Goal: Information Seeking & Learning: Learn about a topic

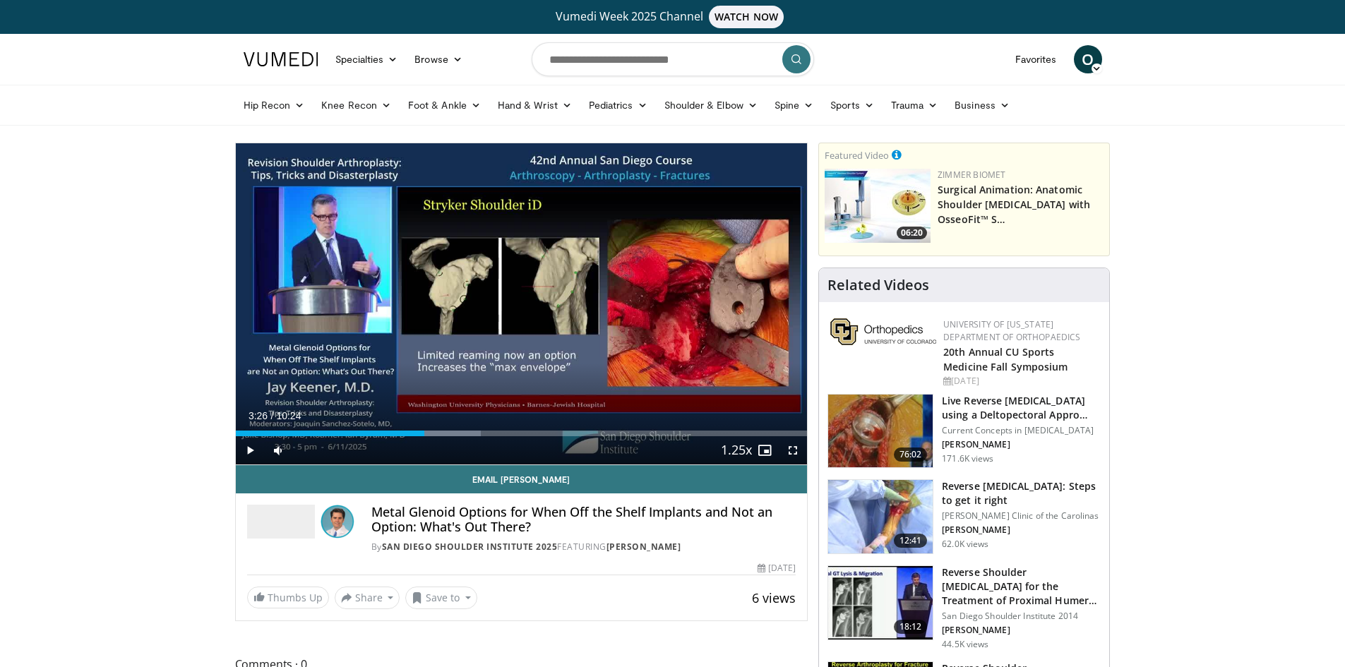
click at [253, 448] on span "Video Player" at bounding box center [250, 450] width 28 height 28
click at [253, 449] on span "Video Player" at bounding box center [250, 450] width 28 height 28
click at [317, 450] on div "Volume Level" at bounding box center [306, 450] width 21 height 5
click at [275, 451] on span "Video Player" at bounding box center [278, 450] width 28 height 28
click at [275, 451] on video-js "**********" at bounding box center [522, 304] width 572 height 322
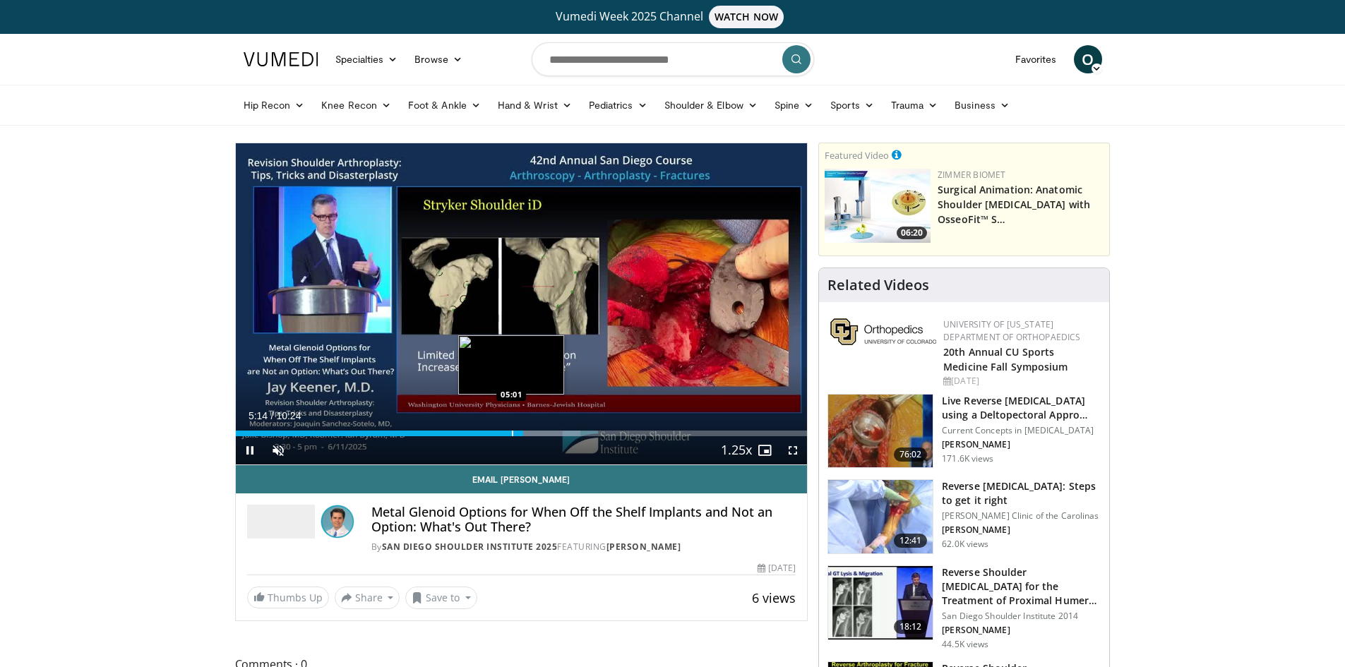
click at [512, 432] on div "Progress Bar" at bounding box center [512, 434] width 1 height 6
click at [276, 453] on span "Video Player" at bounding box center [278, 450] width 28 height 28
click at [553, 433] on div "Progress Bar" at bounding box center [553, 434] width 1 height 6
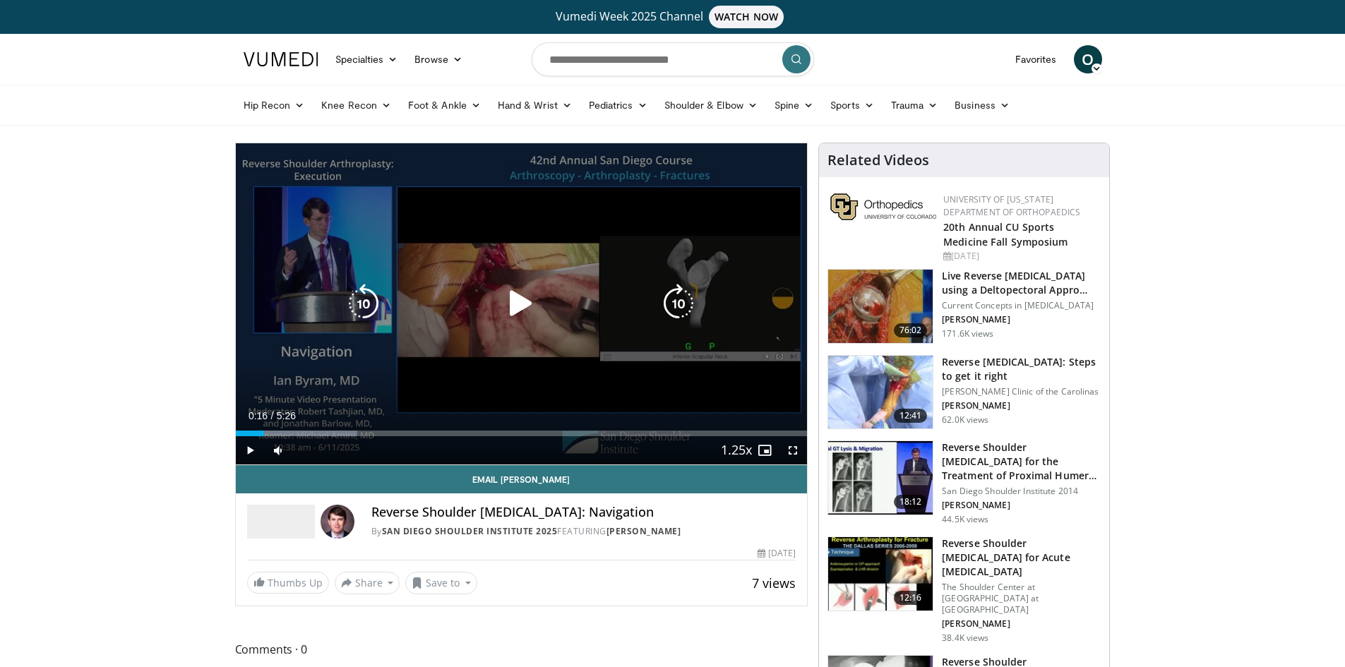
click at [520, 308] on icon "Video Player" at bounding box center [521, 304] width 40 height 40
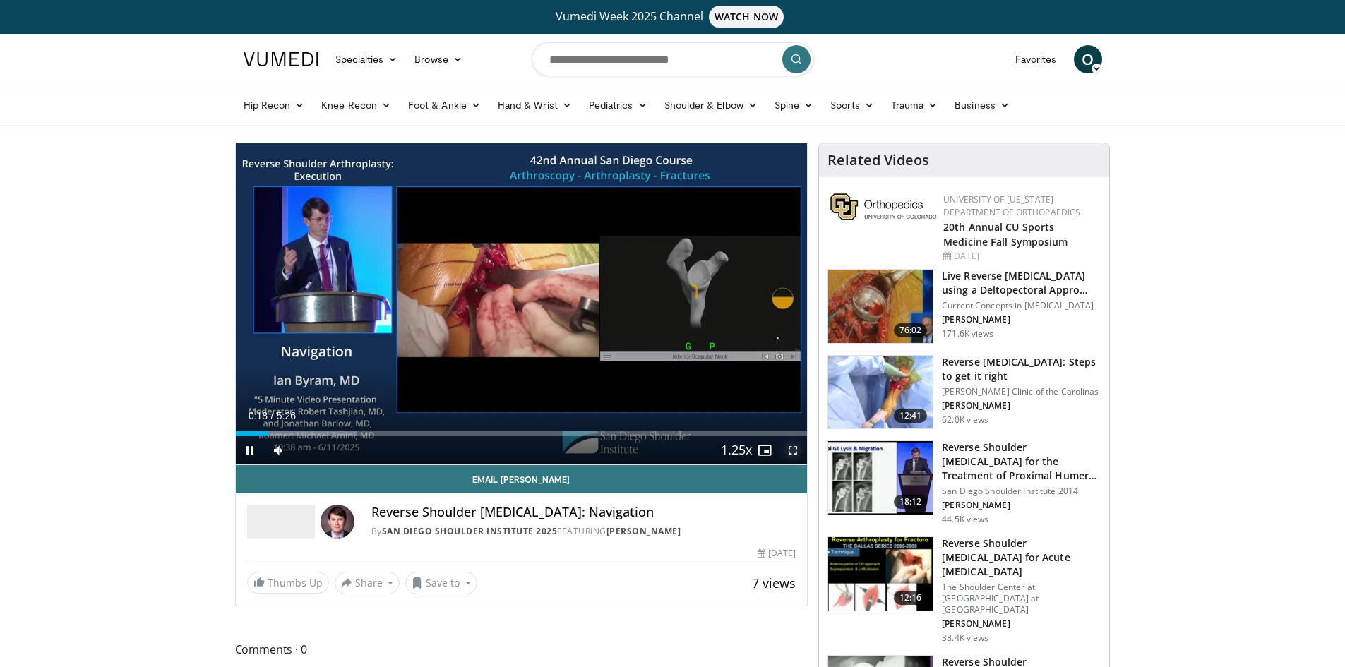
click at [793, 449] on span "Video Player" at bounding box center [793, 450] width 28 height 28
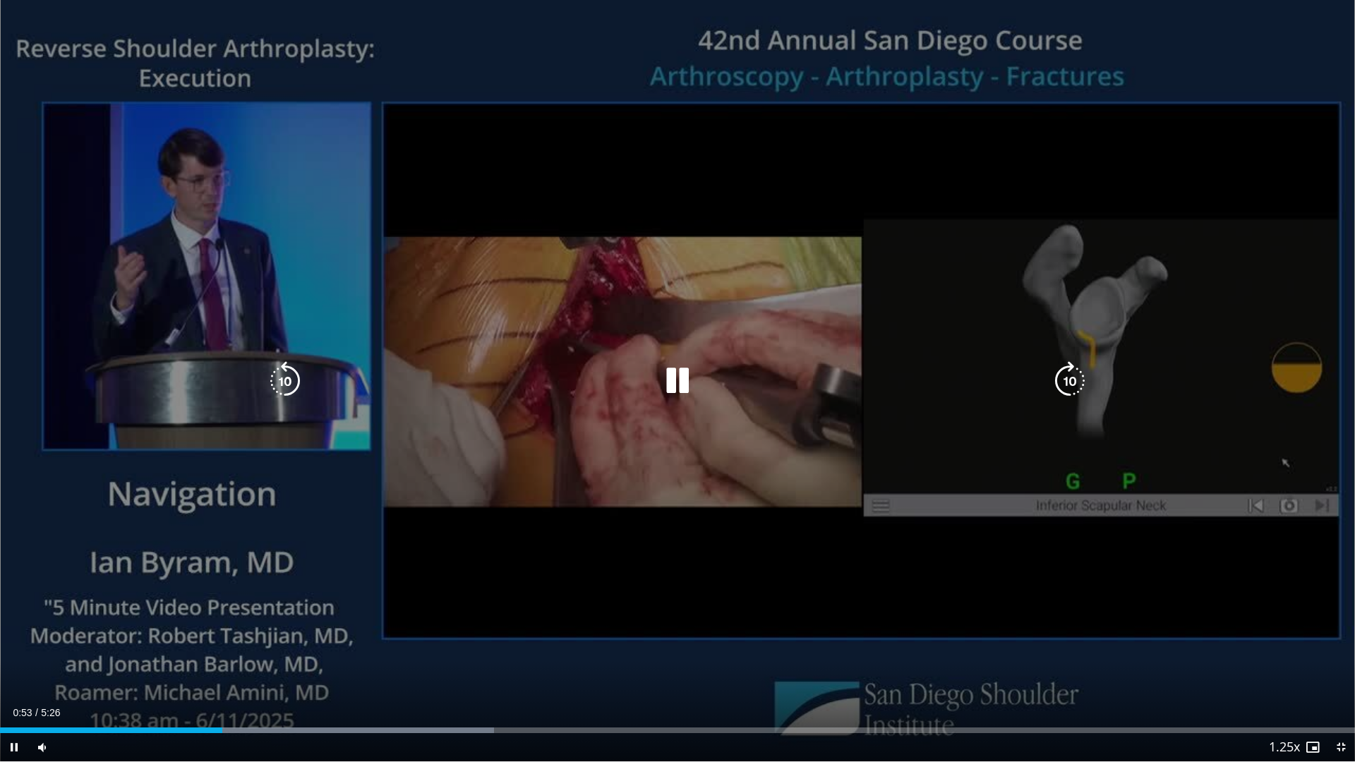
click at [669, 375] on icon "Video Player" at bounding box center [678, 381] width 40 height 40
click at [666, 382] on icon "Video Player" at bounding box center [678, 381] width 40 height 40
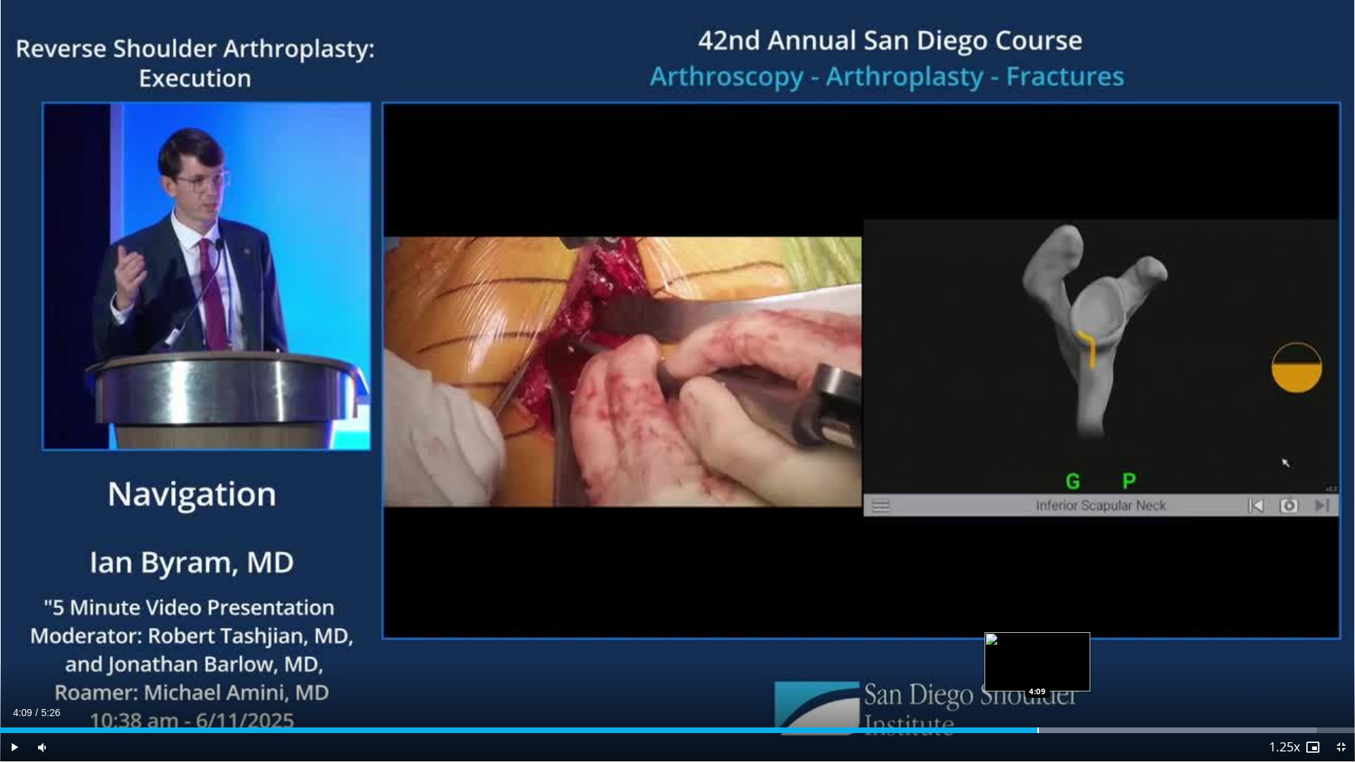
click at [1038, 666] on div "Progress Bar" at bounding box center [1038, 731] width 1 height 6
click at [980, 666] on div "Progress Bar" at bounding box center [980, 731] width 1 height 6
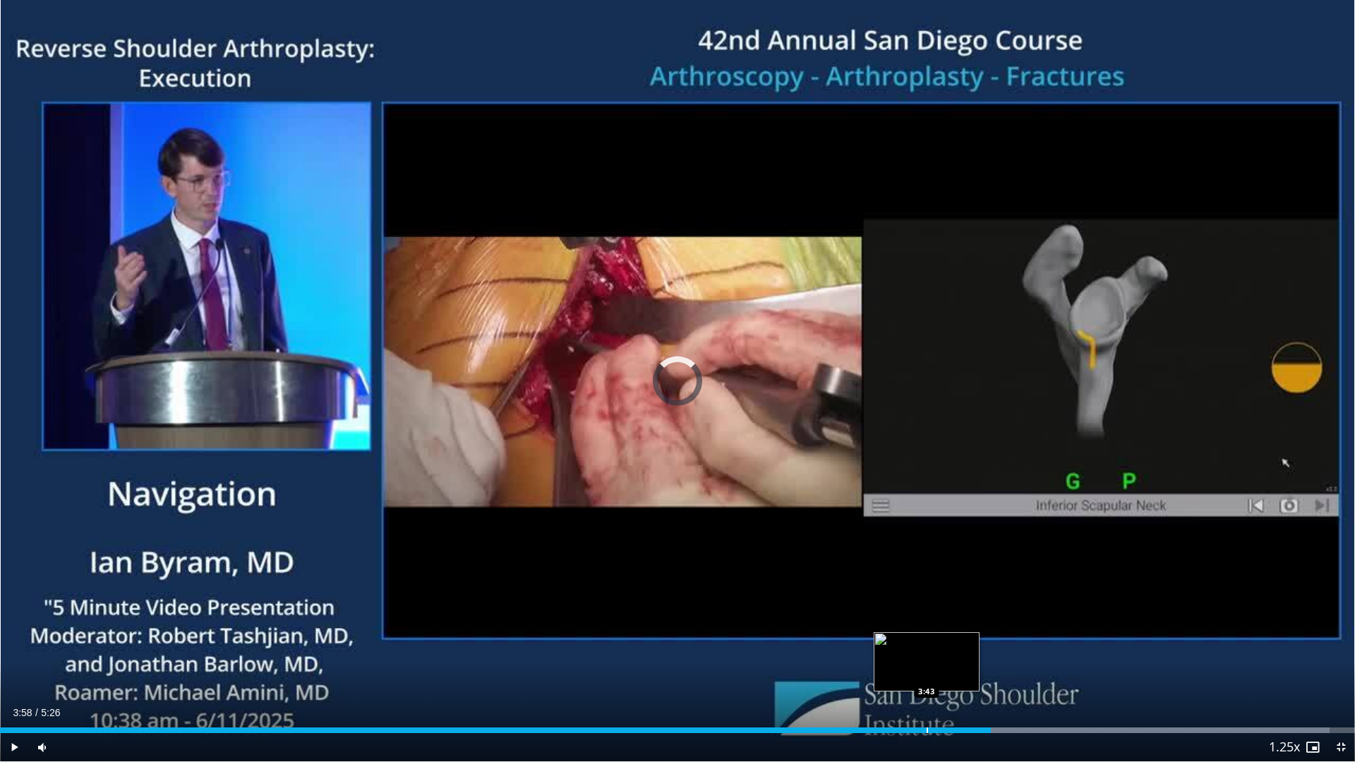
click at [927, 666] on div "Loaded : 98.10% 3:58 3:43" at bounding box center [677, 726] width 1355 height 13
click at [887, 666] on div "3:45" at bounding box center [469, 731] width 938 height 6
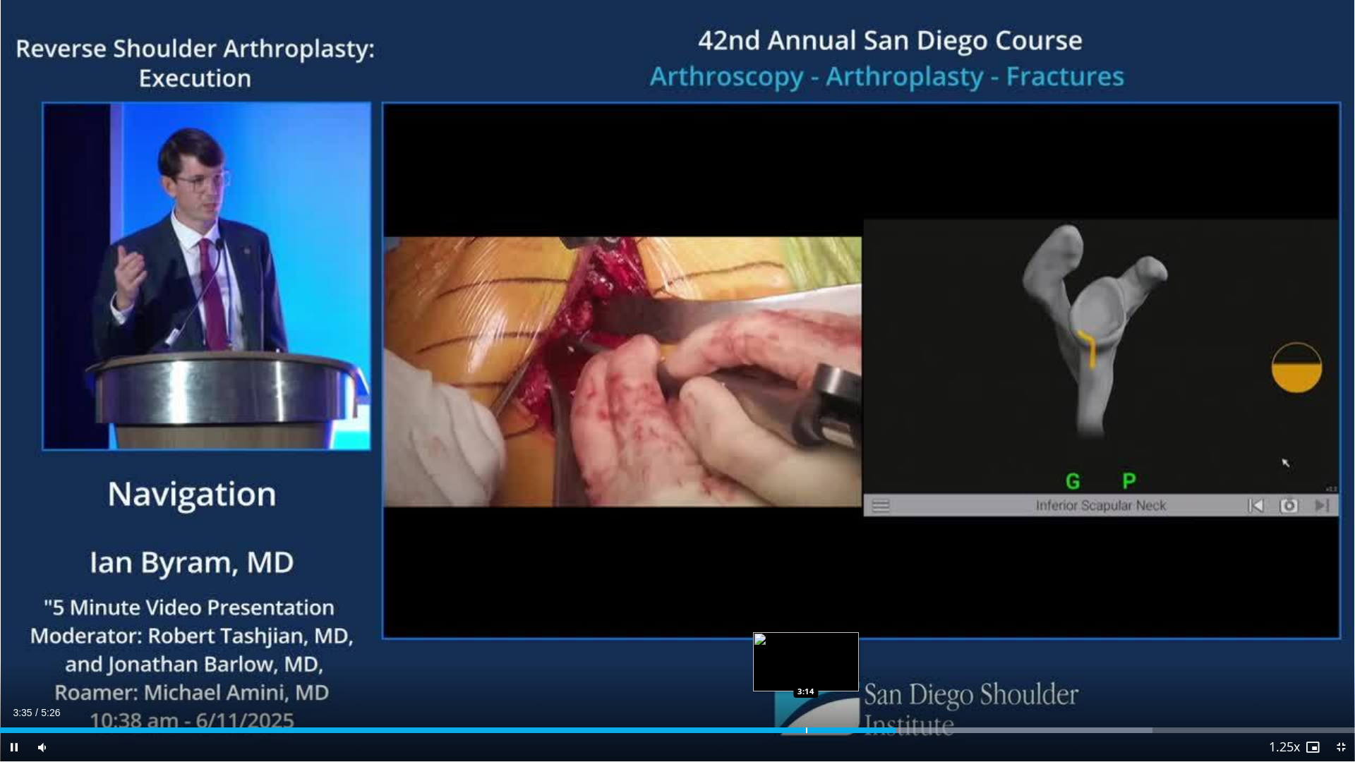
click at [806, 666] on div "Progress Bar" at bounding box center [806, 731] width 1 height 6
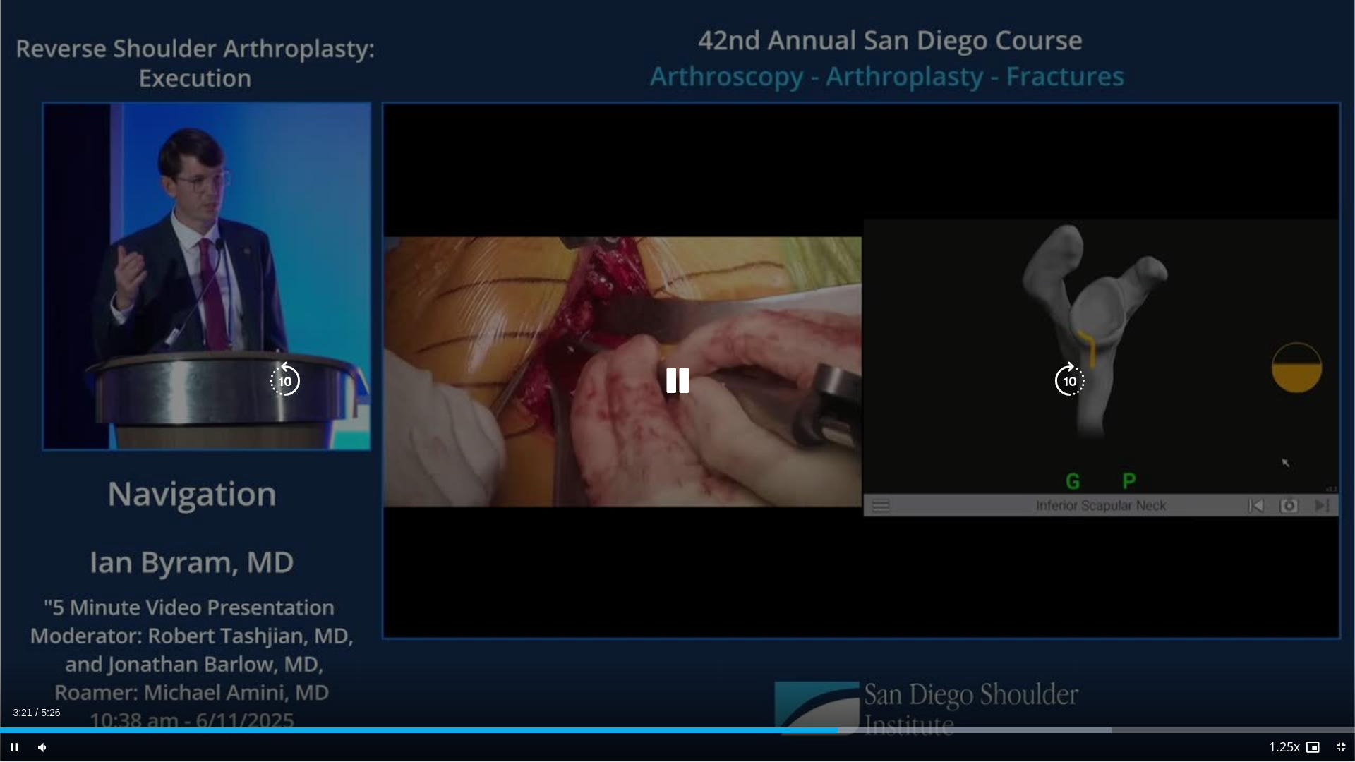
drag, startPoint x: 774, startPoint y: 729, endPoint x: 672, endPoint y: 705, distance: 104.6
click at [772, 666] on div "3:21" at bounding box center [419, 731] width 838 height 6
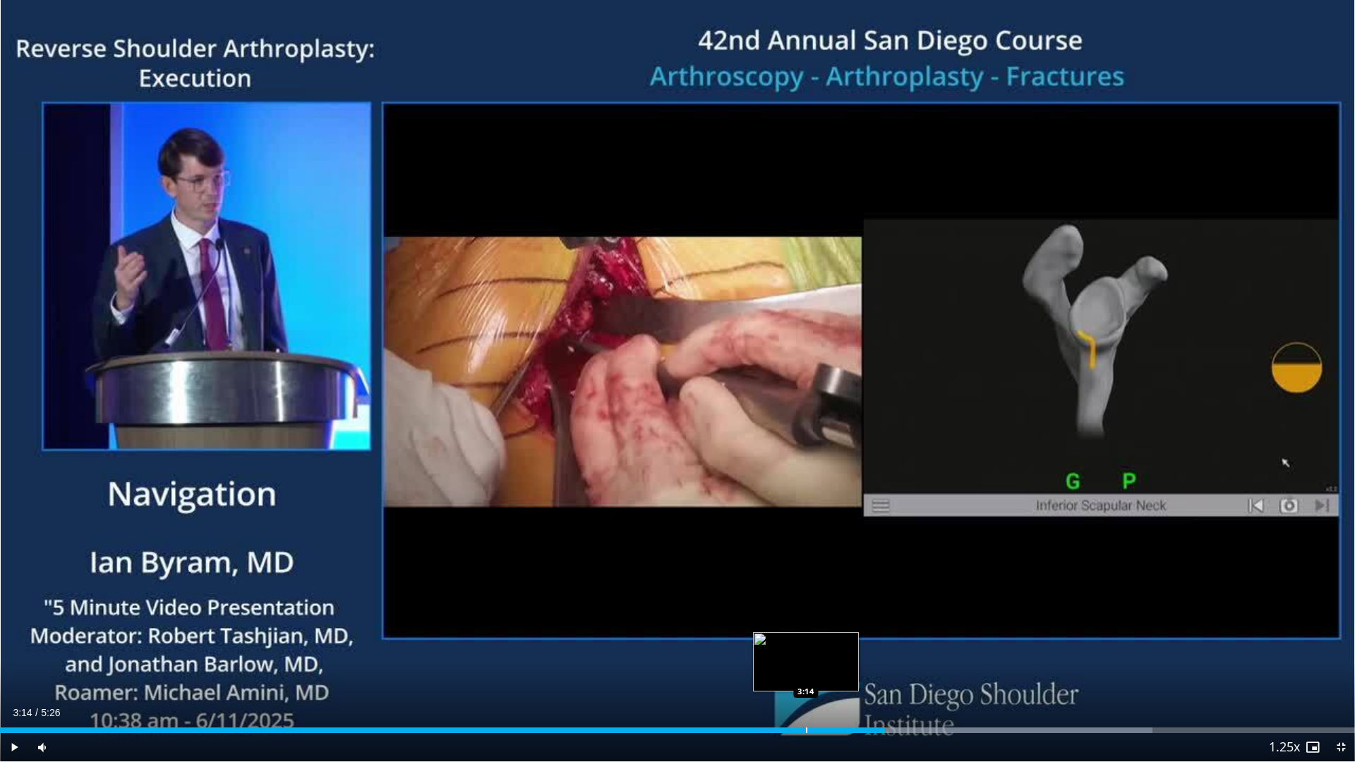
click at [806, 666] on div "Progress Bar" at bounding box center [806, 731] width 1 height 6
click at [822, 666] on div "Progress Bar" at bounding box center [822, 731] width 1 height 6
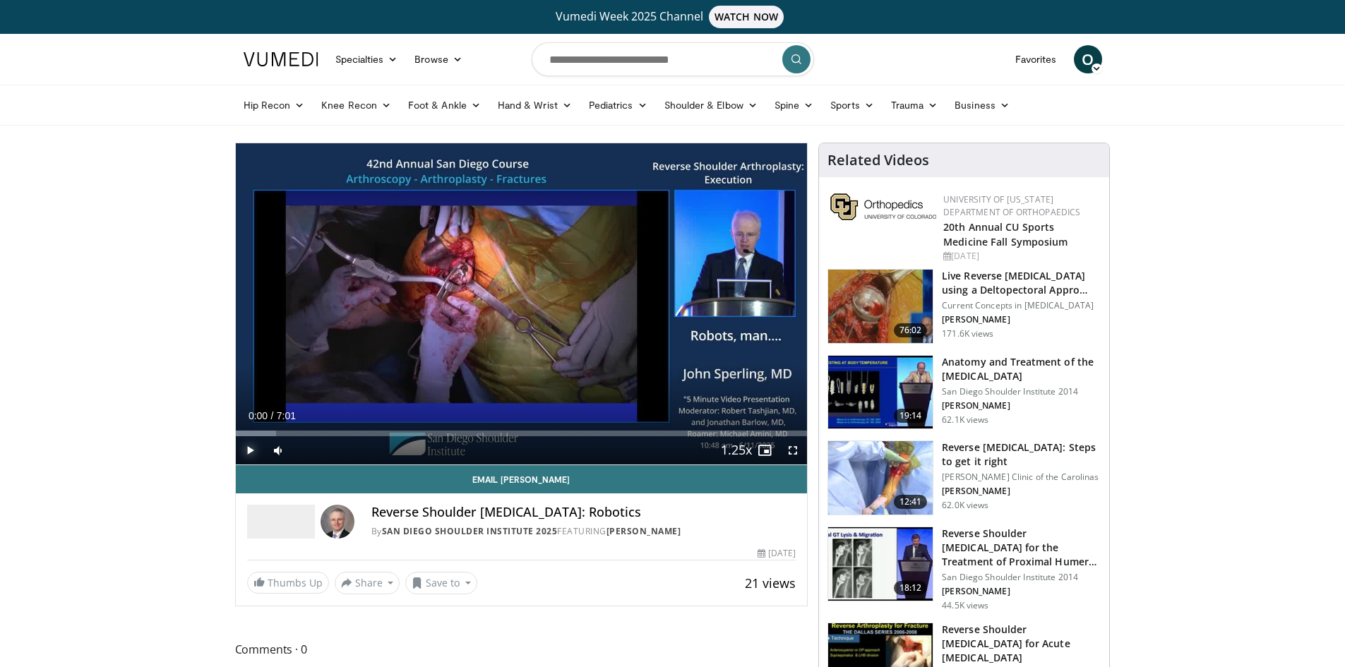
click at [249, 453] on span "Video Player" at bounding box center [250, 450] width 28 height 28
click at [792, 450] on span "Video Player" at bounding box center [793, 450] width 28 height 28
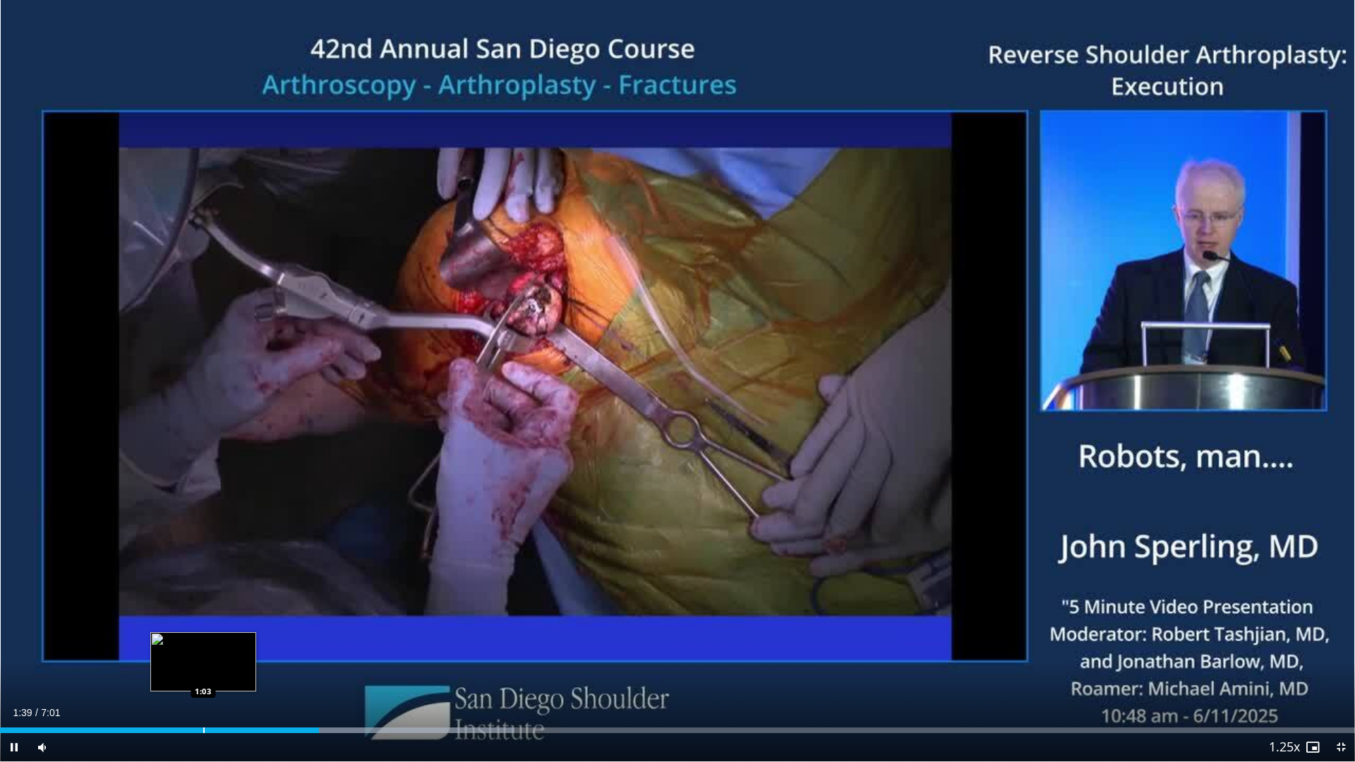
click at [203, 666] on div "Progress Bar" at bounding box center [203, 731] width 1 height 6
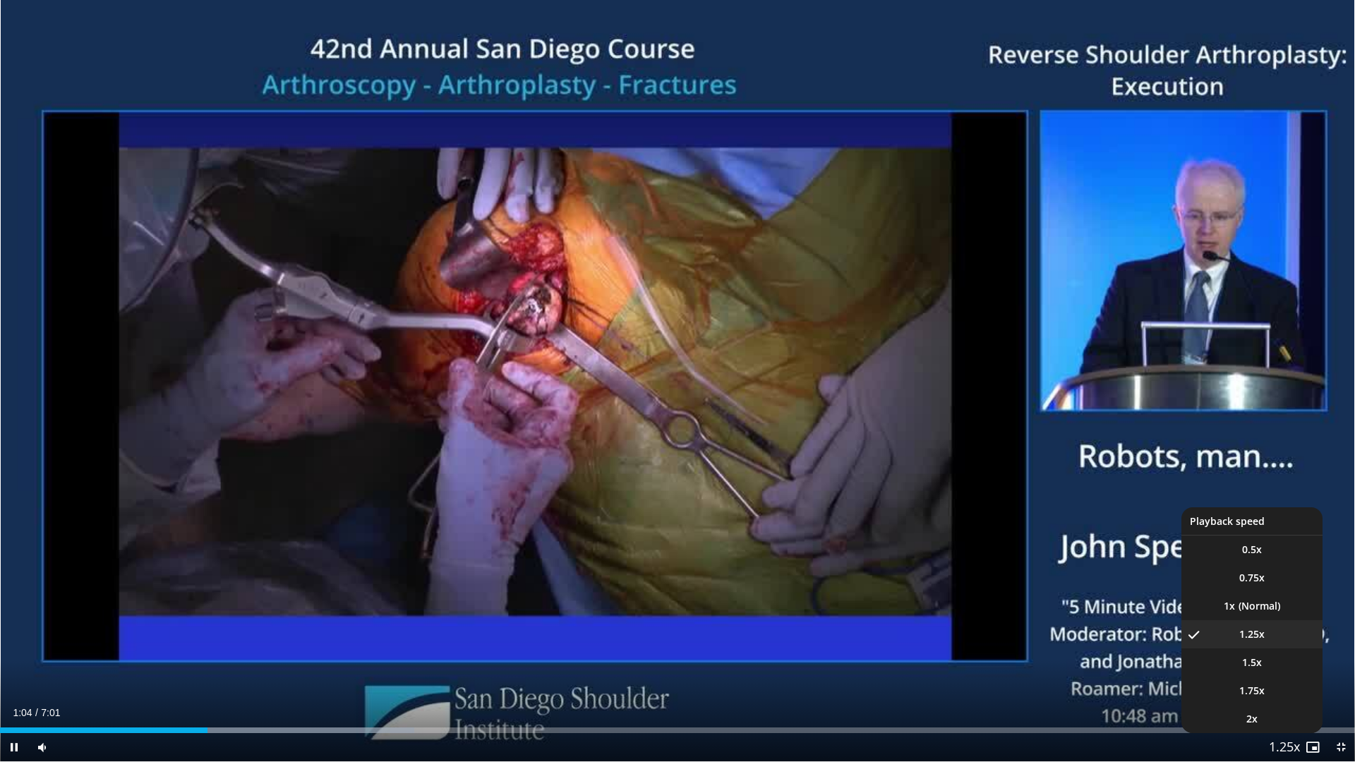
click at [1290, 666] on span "Video Player" at bounding box center [1285, 748] width 20 height 28
click at [1252, 609] on li "1x" at bounding box center [1252, 606] width 141 height 28
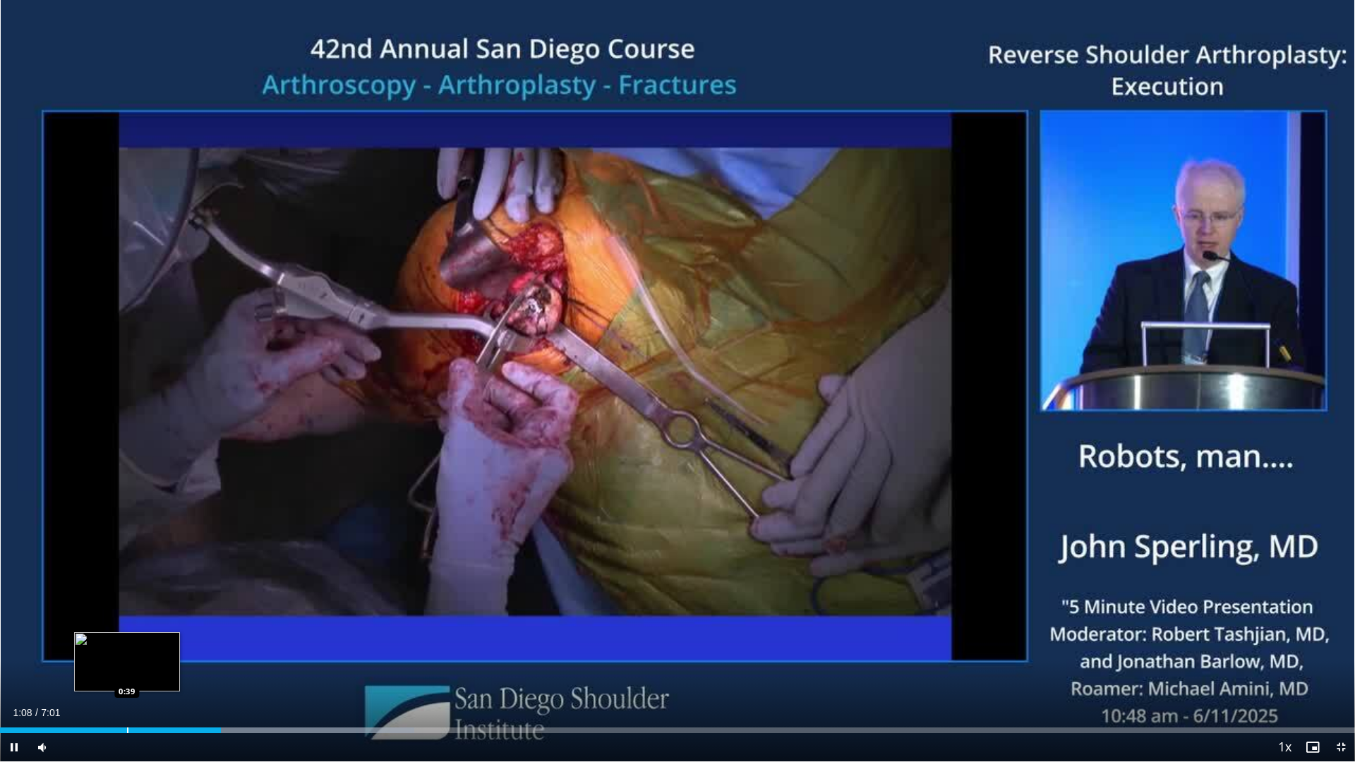
click at [127, 666] on div "Loaded : 30.56% 1:08 0:39" at bounding box center [677, 726] width 1355 height 13
click at [98, 666] on div "Progress Bar" at bounding box center [98, 731] width 1 height 6
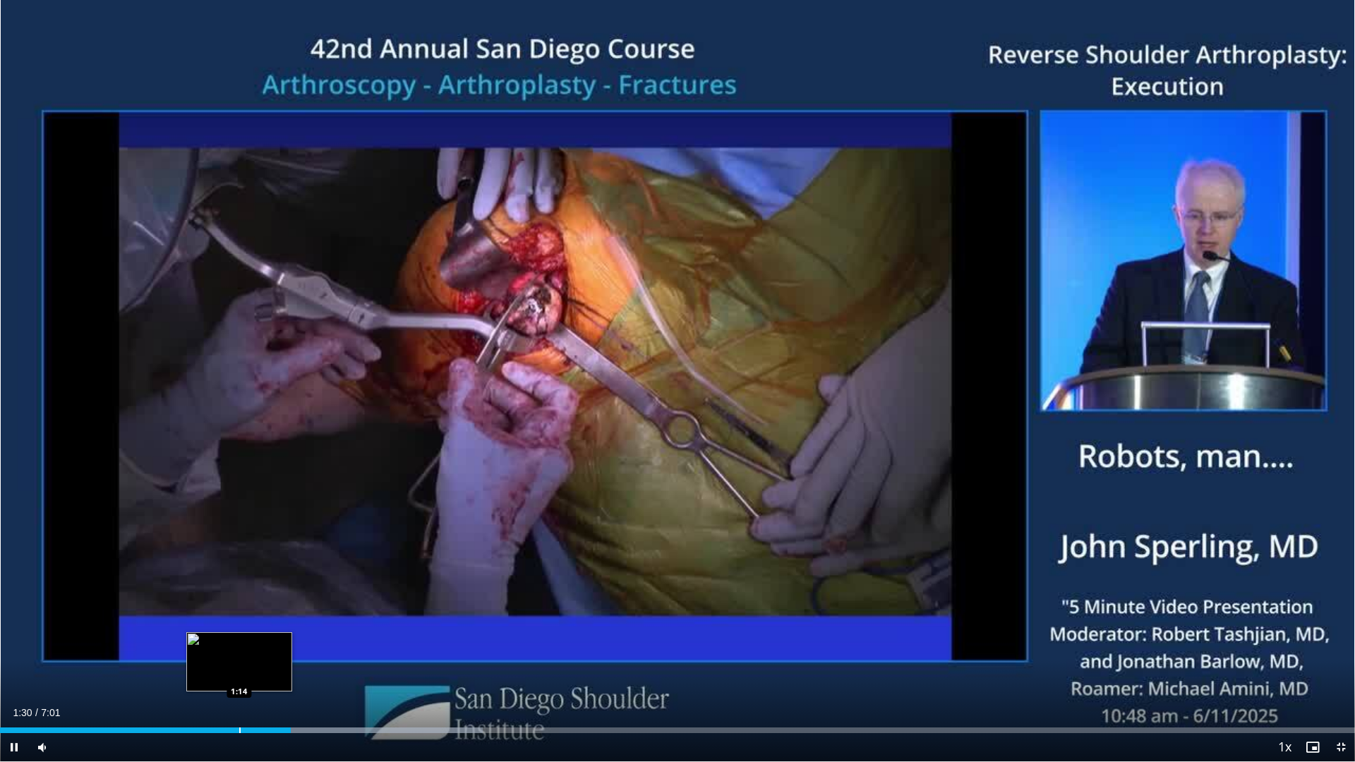
click at [239, 666] on div "Loaded : 35.60% 1:30 1:14" at bounding box center [677, 726] width 1355 height 13
click at [223, 666] on div "Loaded : 35.60% 1:16 1:09" at bounding box center [677, 726] width 1355 height 13
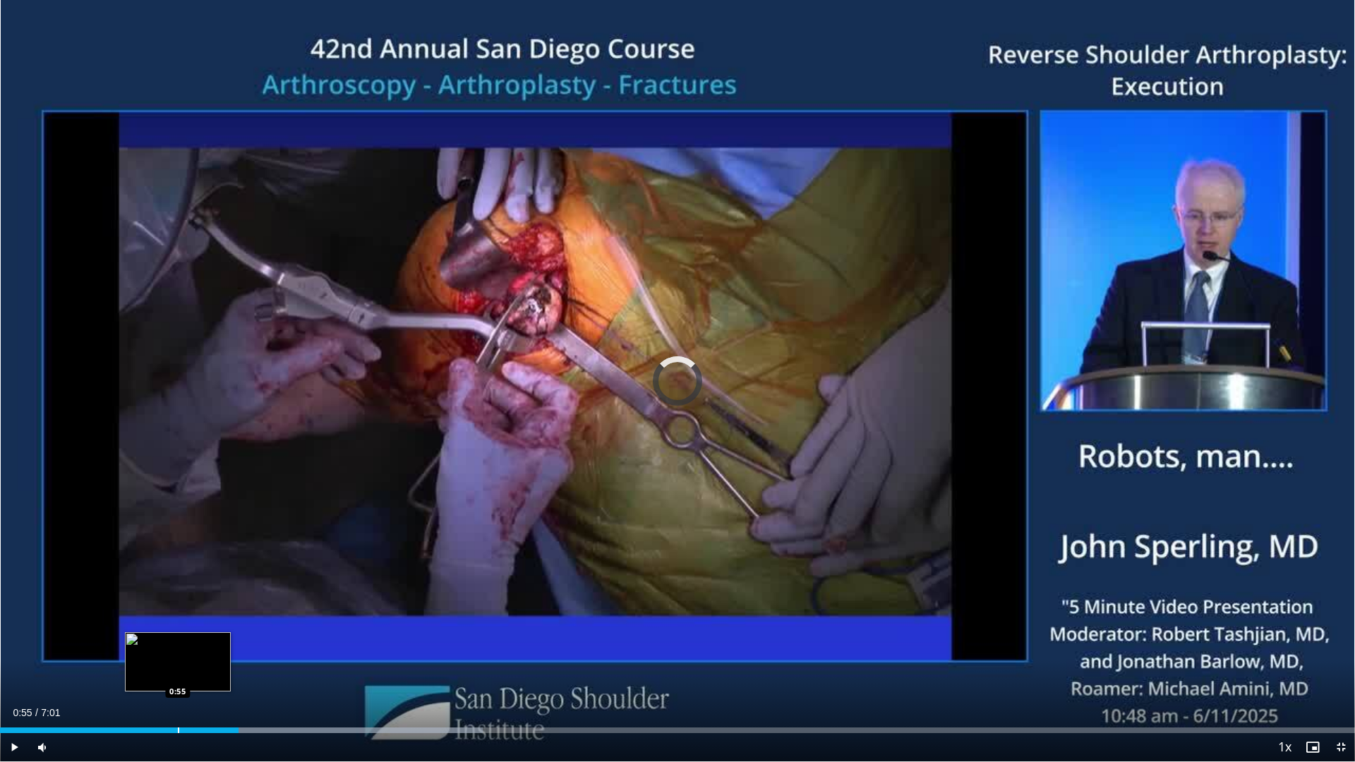
click at [179, 666] on div "Progress Bar" at bounding box center [178, 731] width 1 height 6
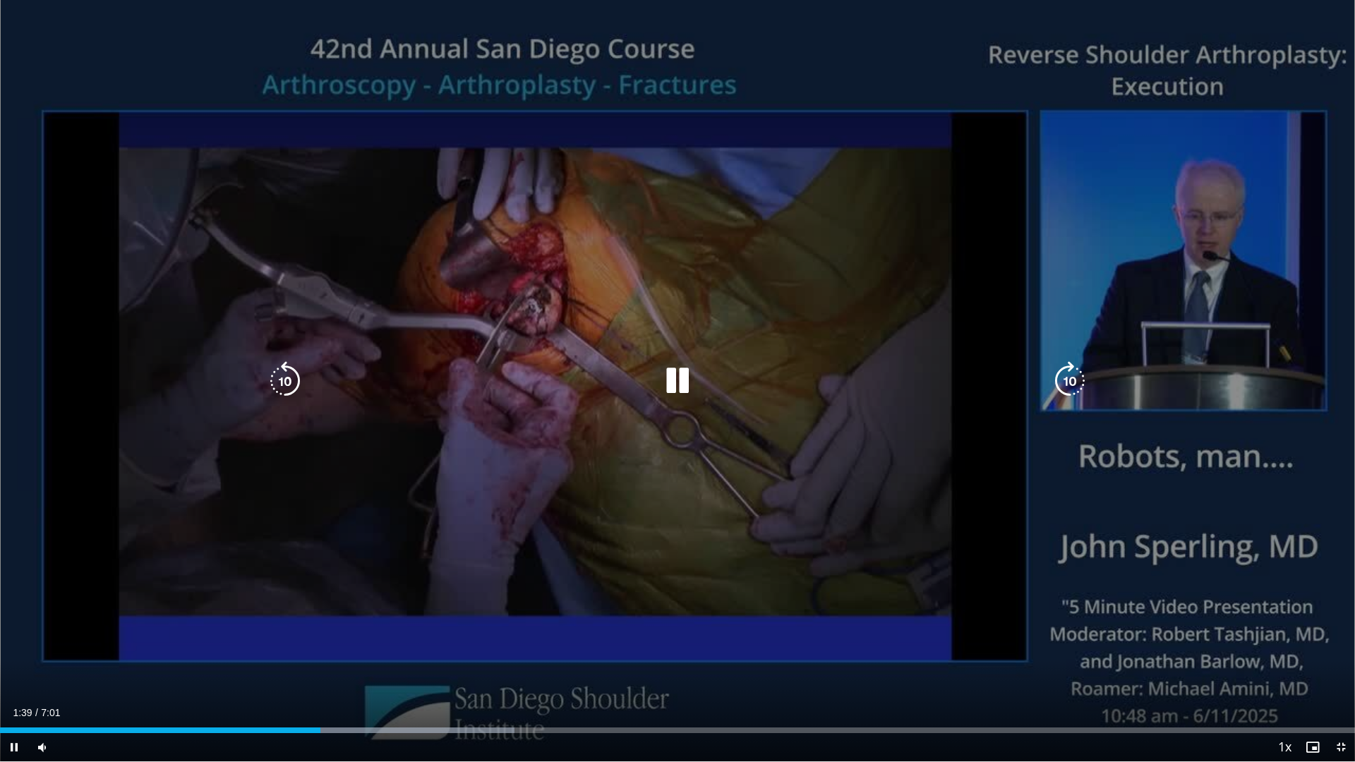
click at [407, 467] on div "10 seconds Tap to unmute" at bounding box center [677, 381] width 1355 height 762
click at [668, 373] on icon "Video Player" at bounding box center [678, 381] width 40 height 40
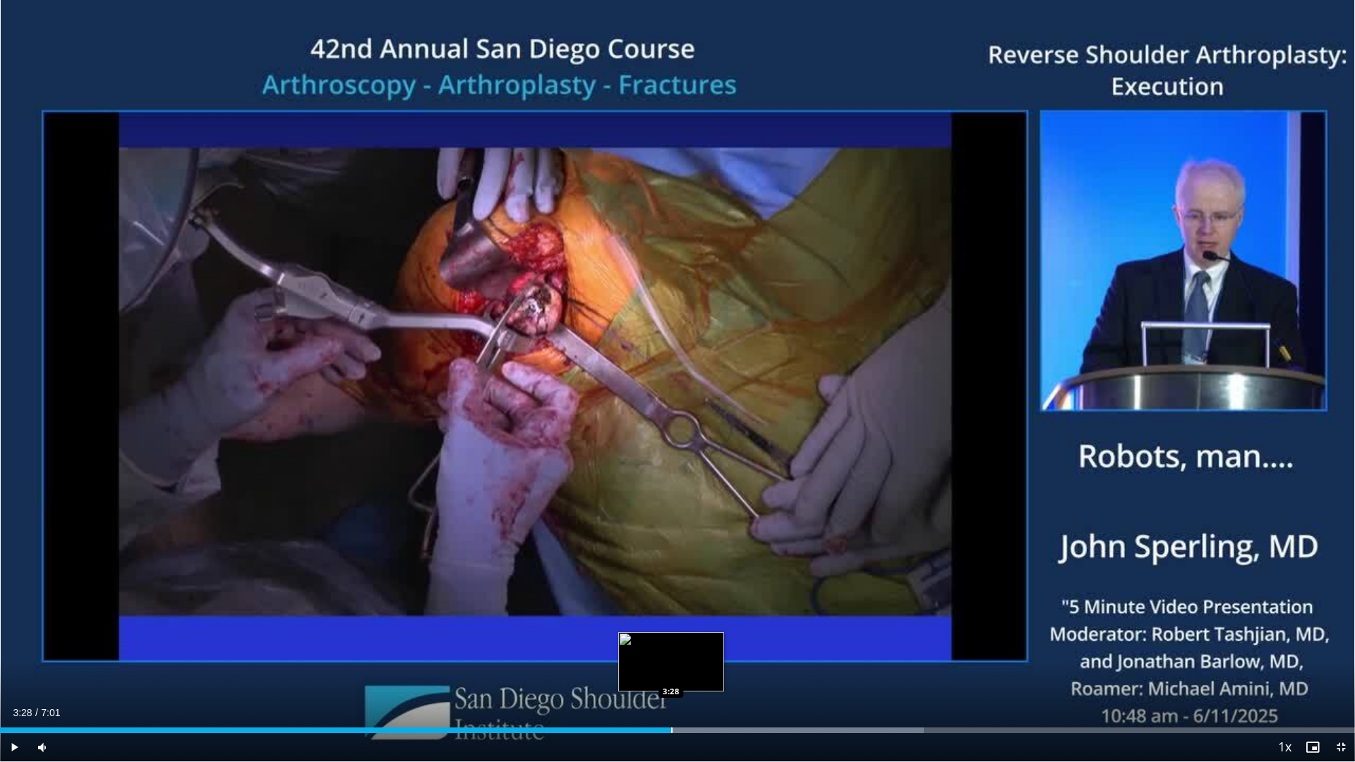
click at [671, 666] on div "Progress Bar" at bounding box center [671, 731] width 1 height 6
click at [621, 666] on div "Loaded : 68.20% 3:30 3:13" at bounding box center [677, 731] width 1355 height 6
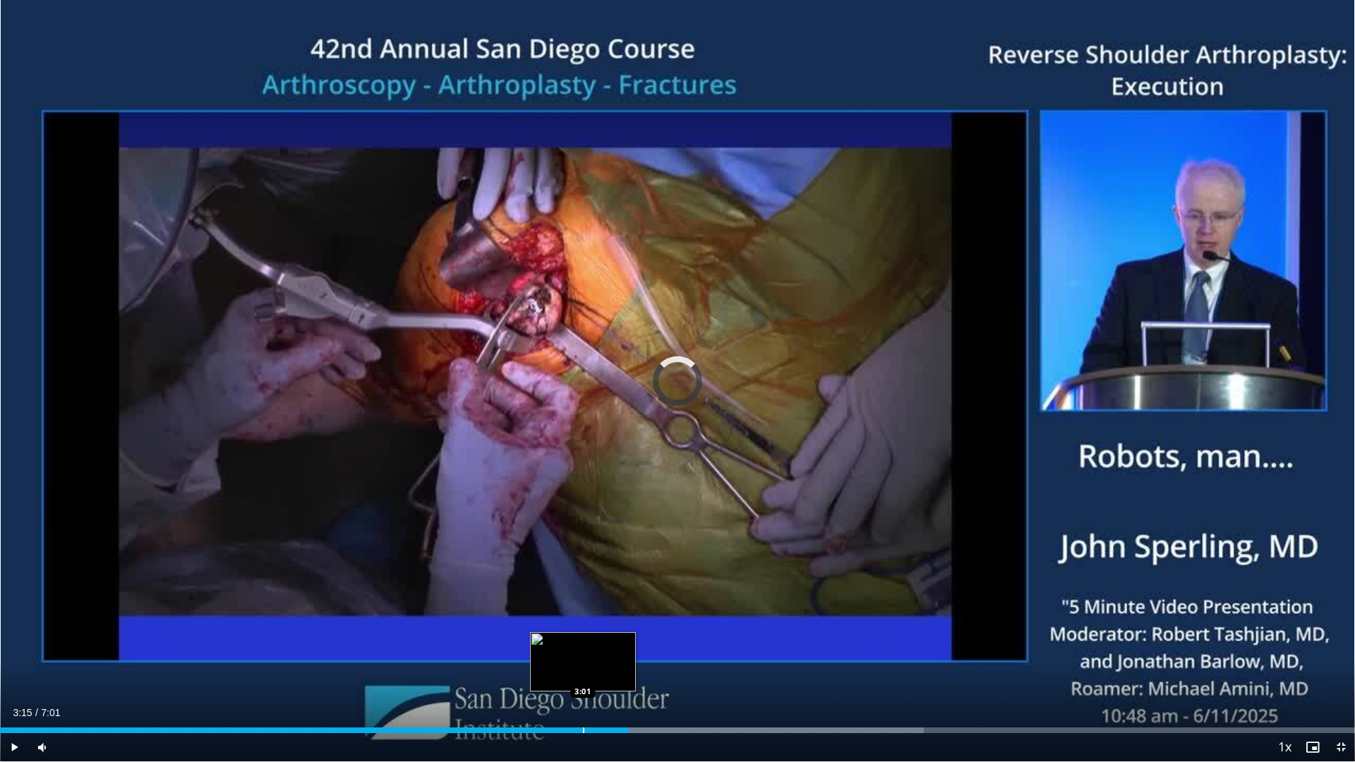
click at [583, 666] on div "Progress Bar" at bounding box center [583, 731] width 1 height 6
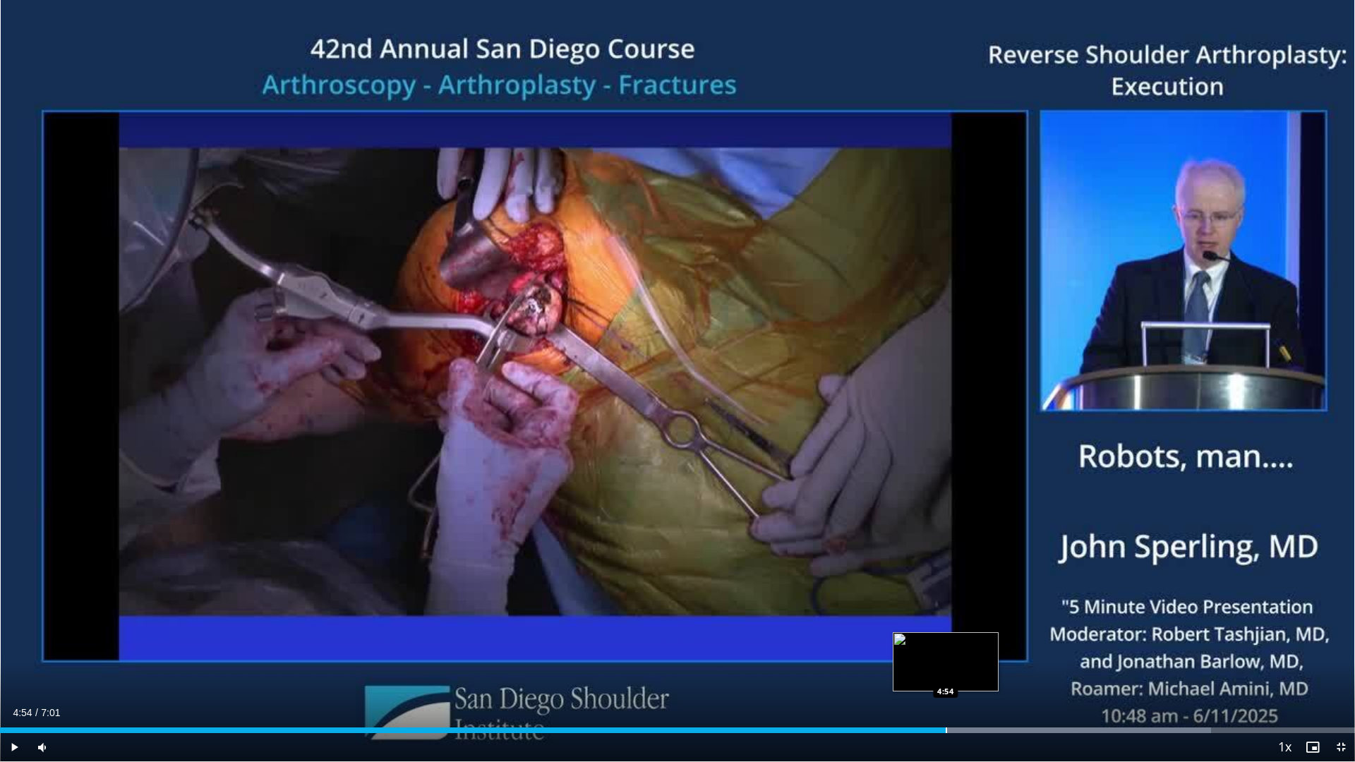
click at [946, 666] on div "Progress Bar" at bounding box center [946, 731] width 1 height 6
click at [910, 666] on div "4:56" at bounding box center [455, 731] width 910 height 6
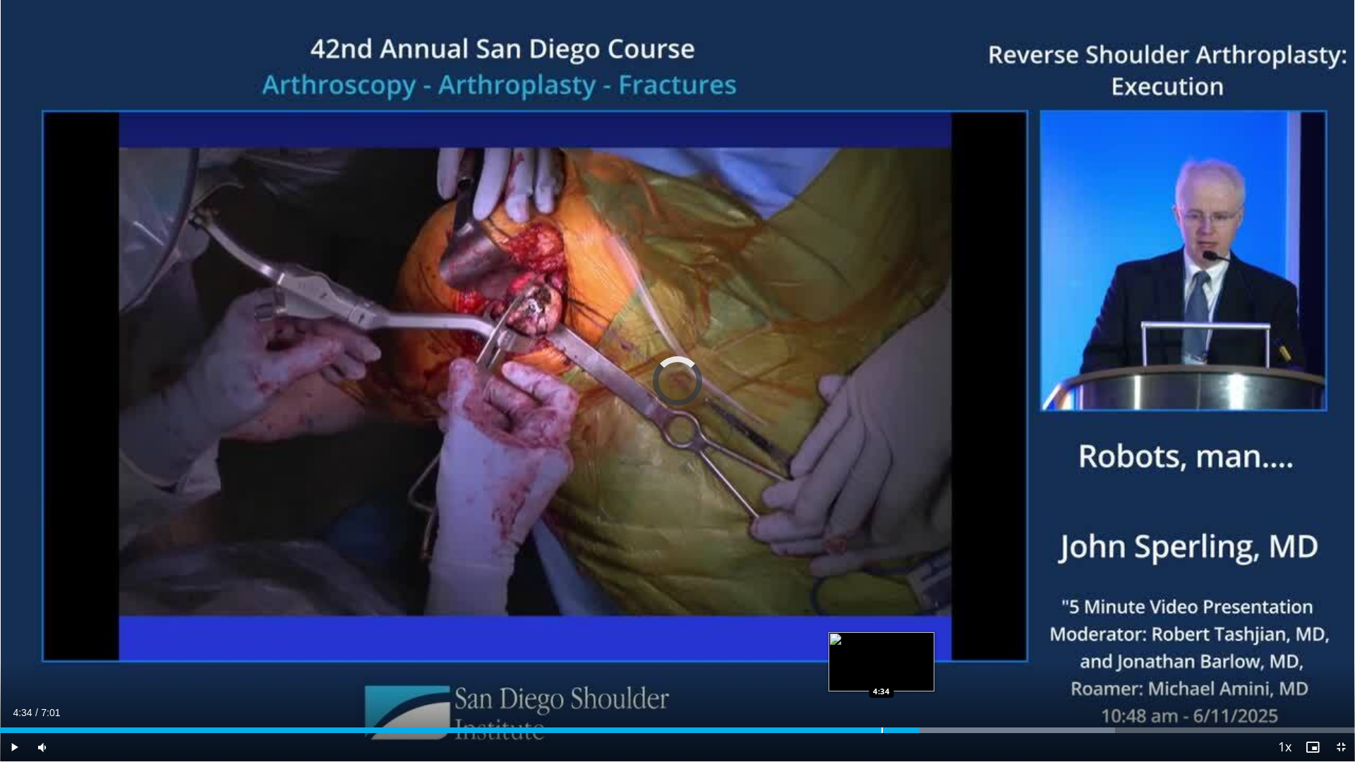
click at [882, 666] on div "Progress Bar" at bounding box center [882, 731] width 1 height 6
click at [833, 666] on div "Progress Bar" at bounding box center [833, 731] width 1 height 6
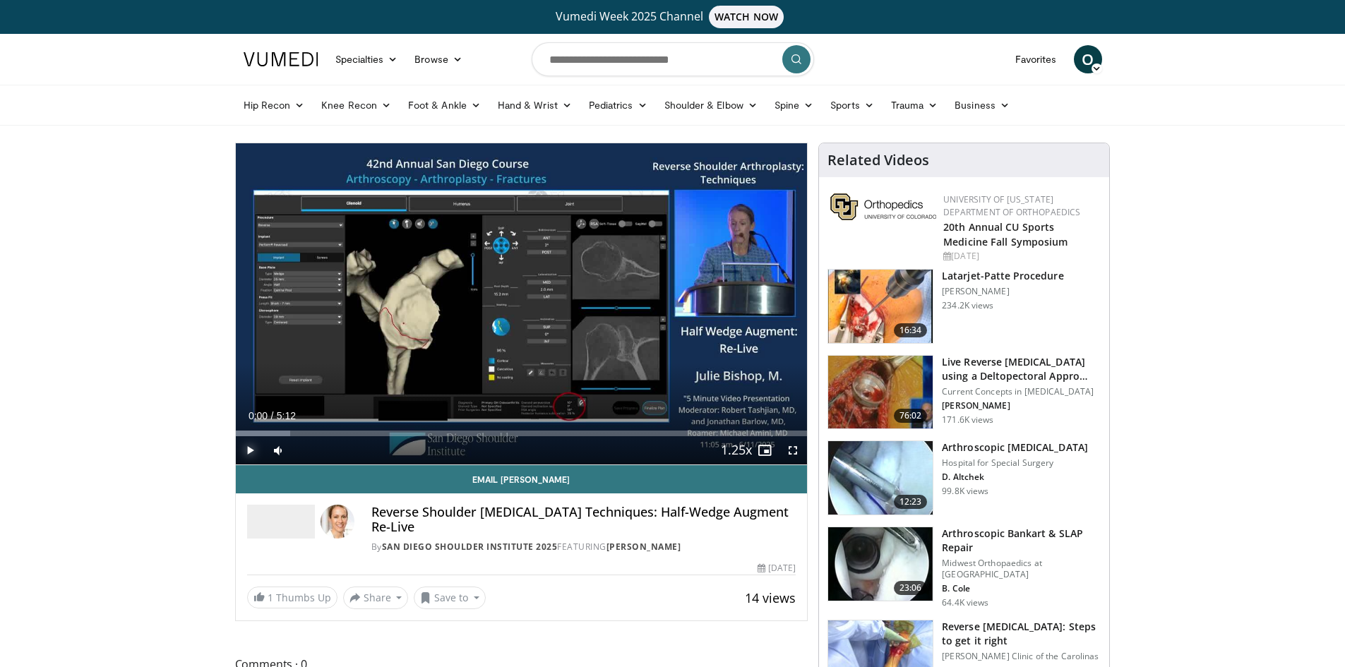
click at [249, 446] on span "Video Player" at bounding box center [250, 450] width 28 height 28
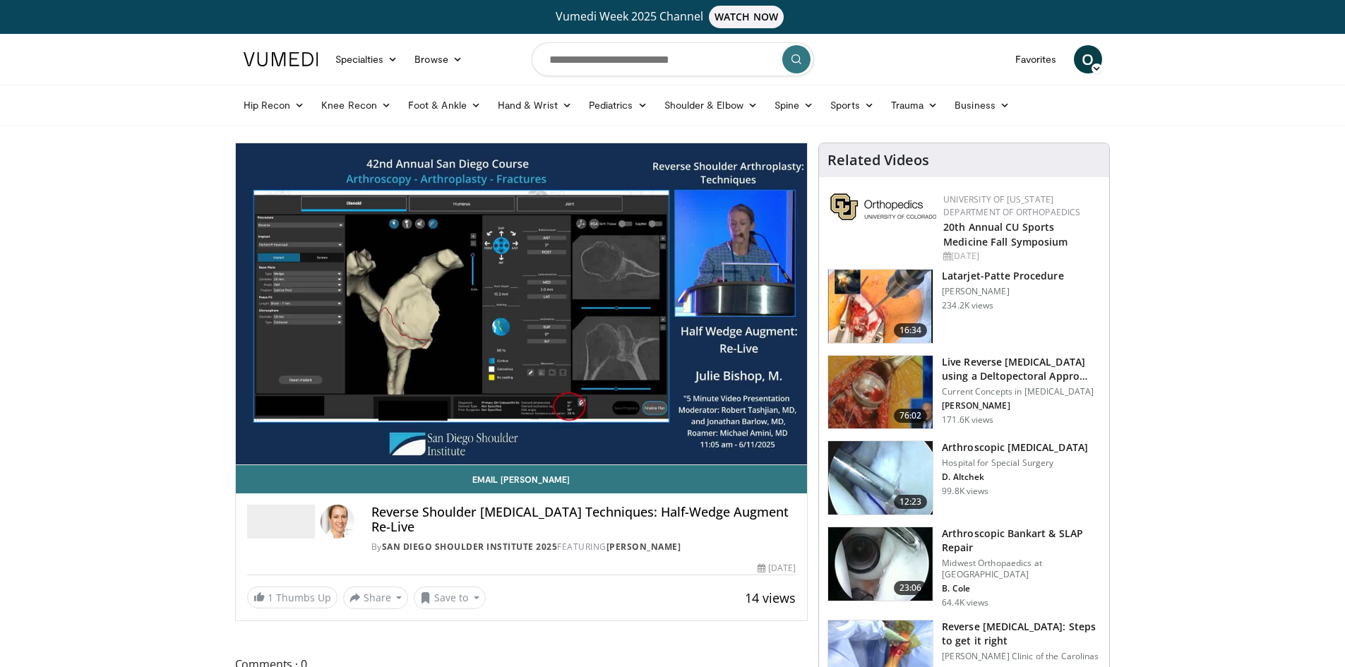
click at [792, 450] on div "10 seconds Tap to unmute" at bounding box center [522, 303] width 572 height 321
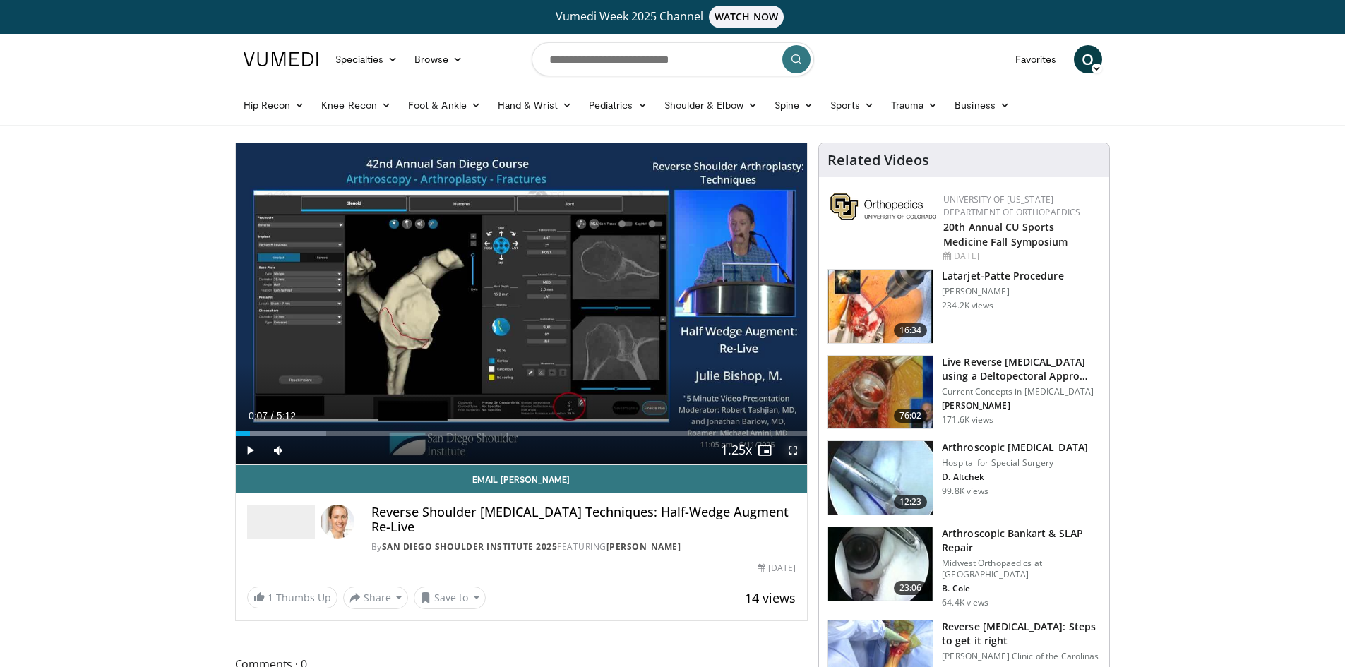
click at [794, 450] on span "Video Player" at bounding box center [793, 450] width 28 height 28
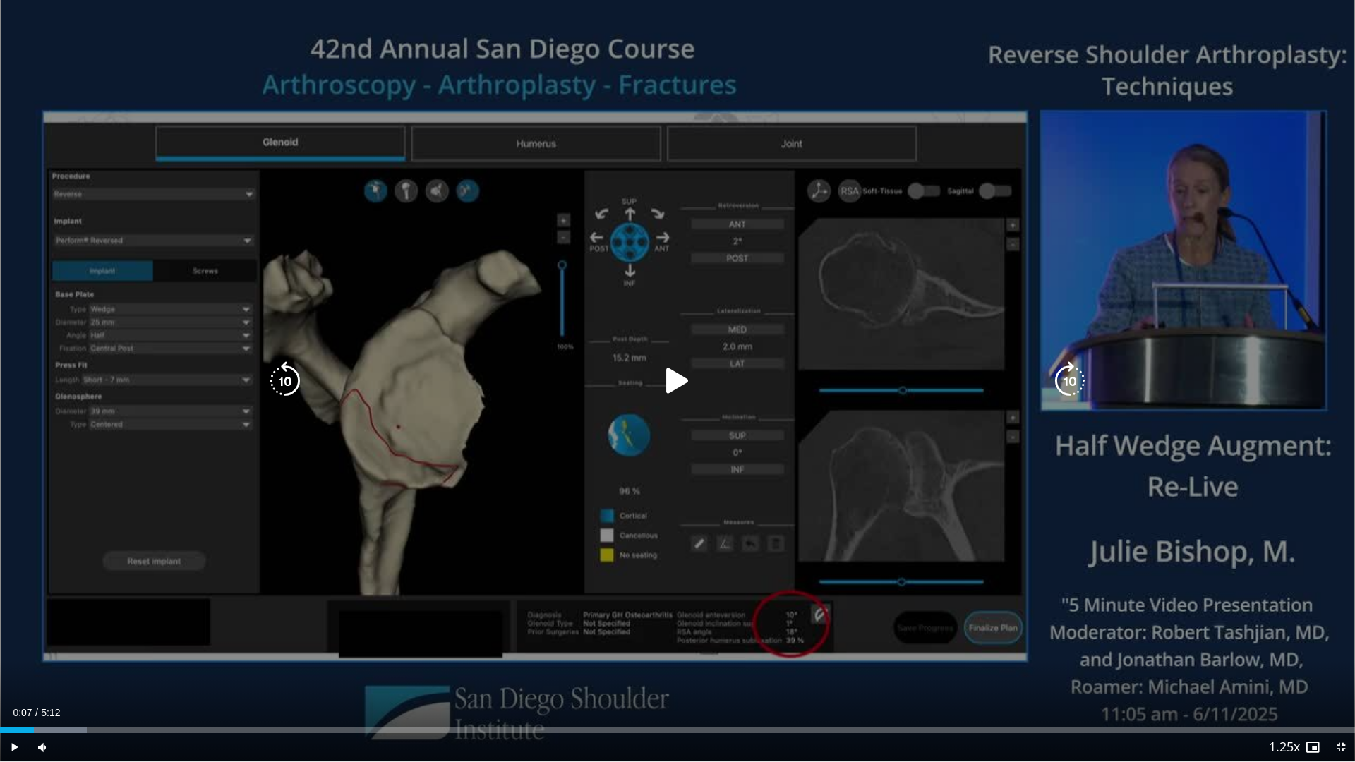
click at [676, 366] on icon "Video Player" at bounding box center [678, 381] width 40 height 40
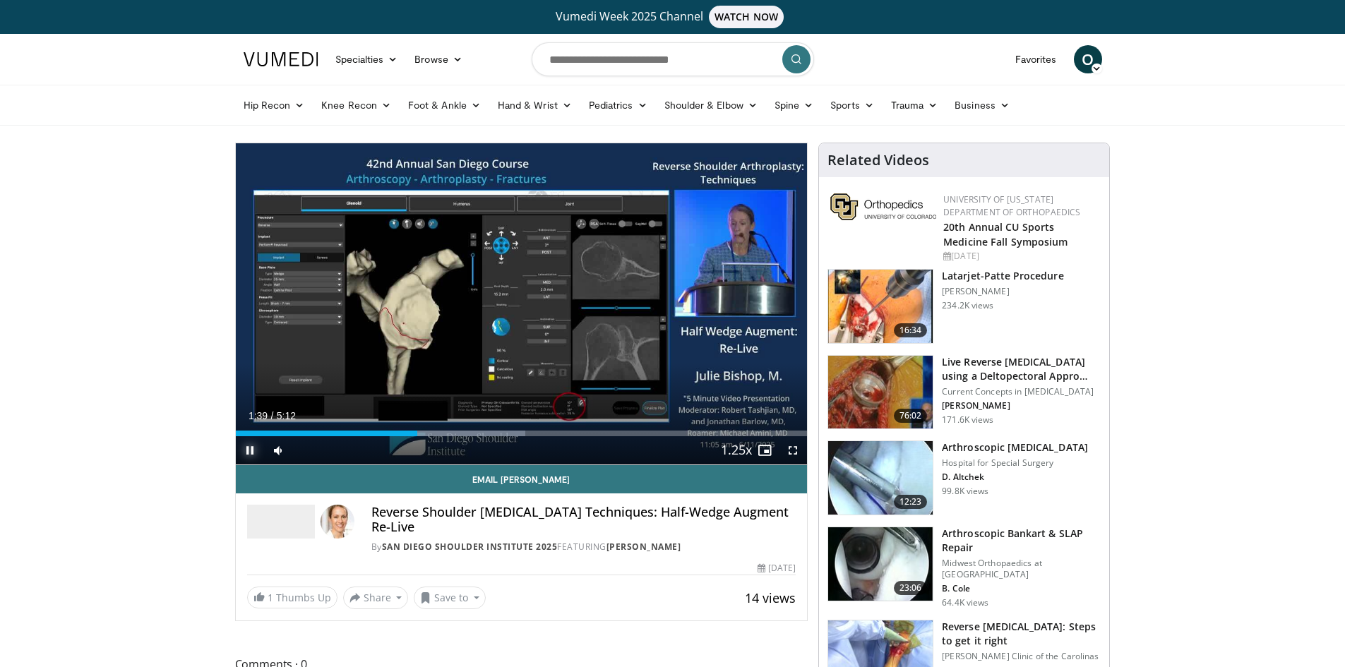
click at [248, 448] on span "Video Player" at bounding box center [250, 450] width 28 height 28
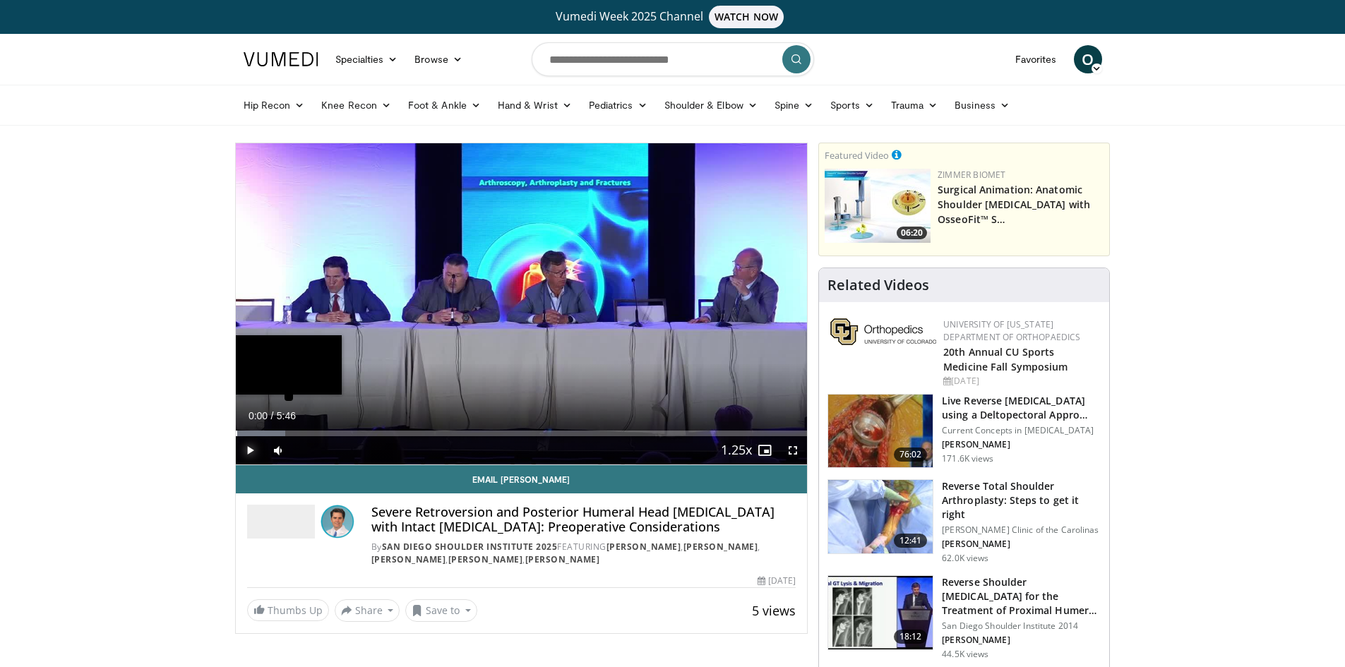
drag, startPoint x: 250, startPoint y: 445, endPoint x: 254, endPoint y: 431, distance: 14.7
click at [250, 444] on span "Video Player" at bounding box center [250, 450] width 28 height 28
click at [255, 431] on div "Progress Bar" at bounding box center [255, 434] width 1 height 6
click at [796, 452] on span "Video Player" at bounding box center [793, 450] width 28 height 28
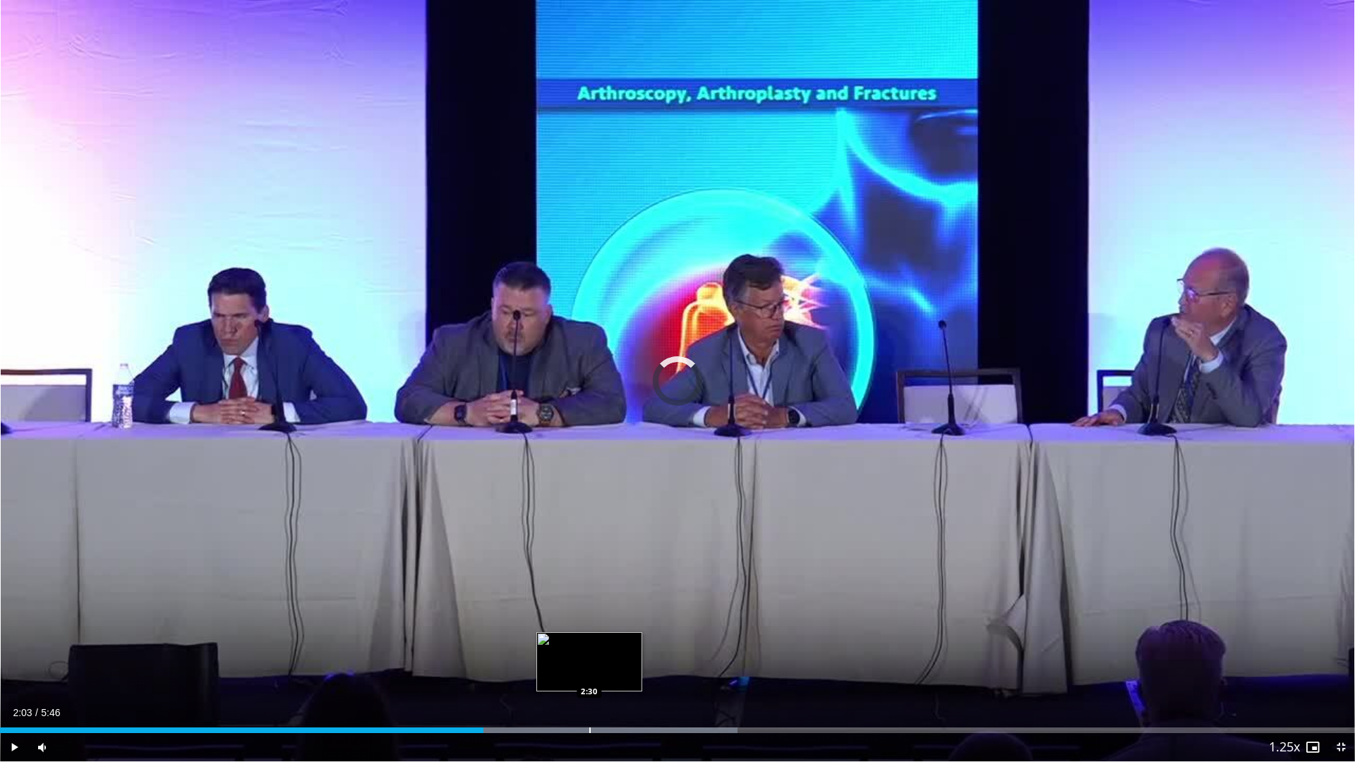
click at [589, 666] on div "Loaded : 54.44% 2:30 2:30" at bounding box center [677, 726] width 1355 height 13
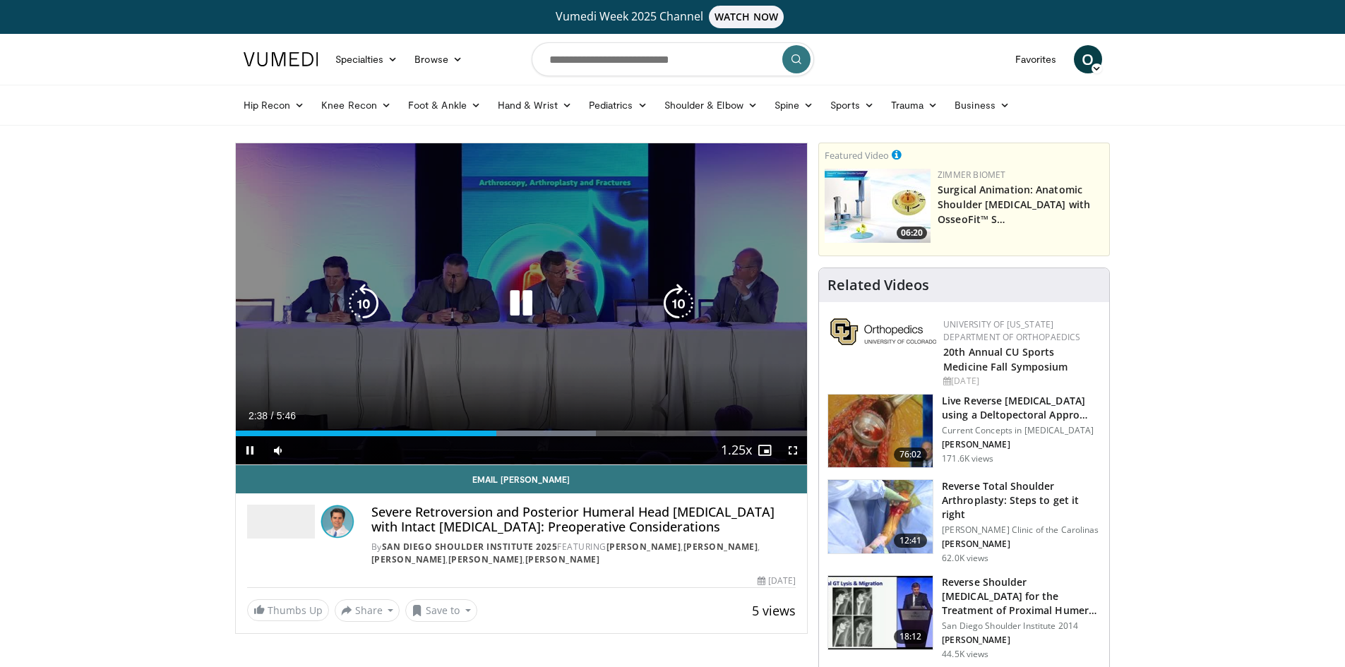
click at [532, 302] on icon "Video Player" at bounding box center [521, 304] width 40 height 40
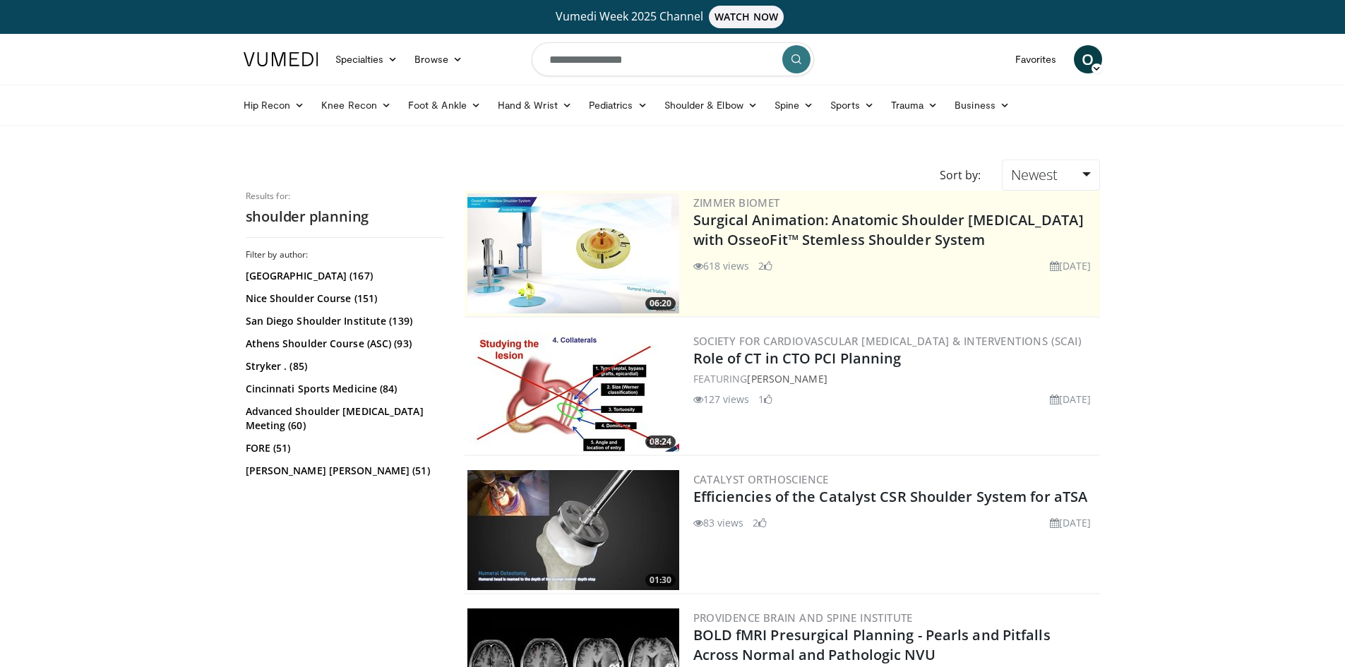
scroll to position [1624, 0]
